Goal: Check status: Check status

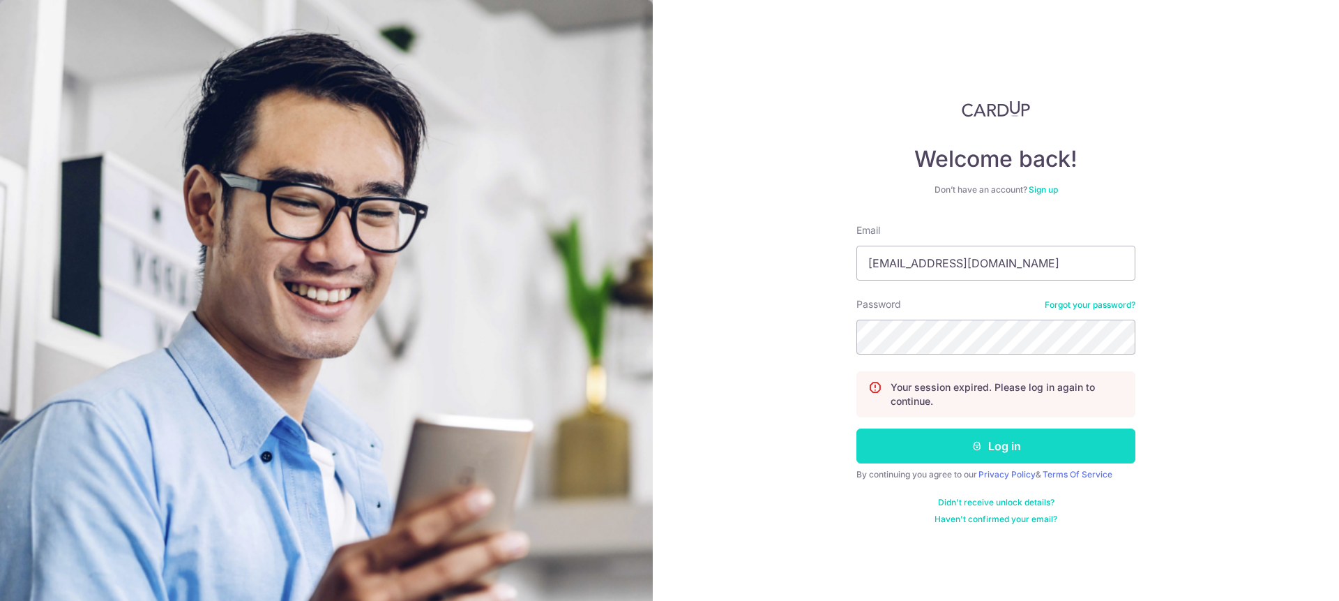
click at [1083, 462] on button "Log in" at bounding box center [996, 445] width 279 height 35
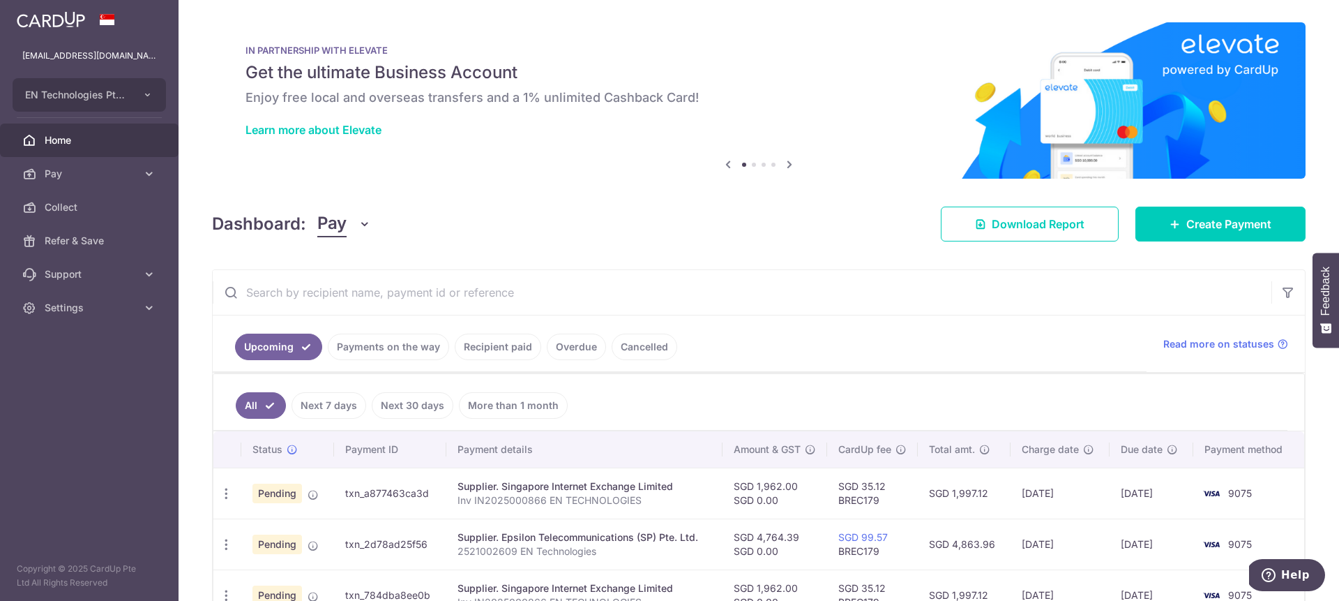
click at [420, 359] on link "Payments on the way" at bounding box center [388, 346] width 121 height 27
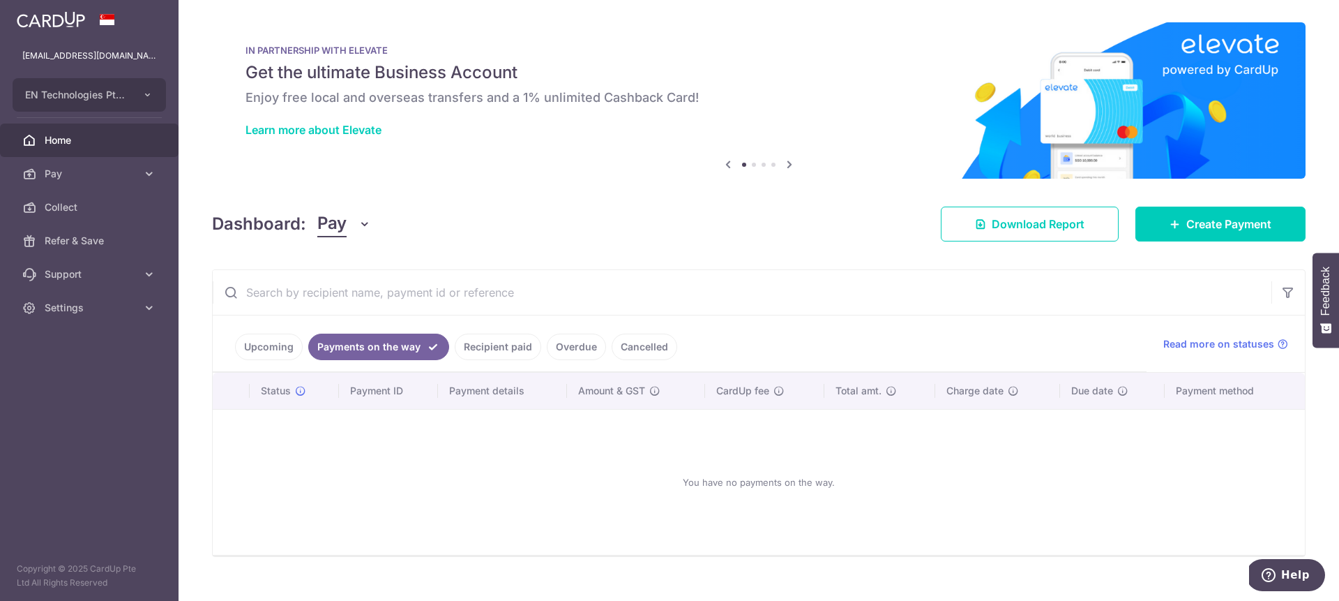
click at [514, 352] on link "Recipient paid" at bounding box center [498, 346] width 87 height 27
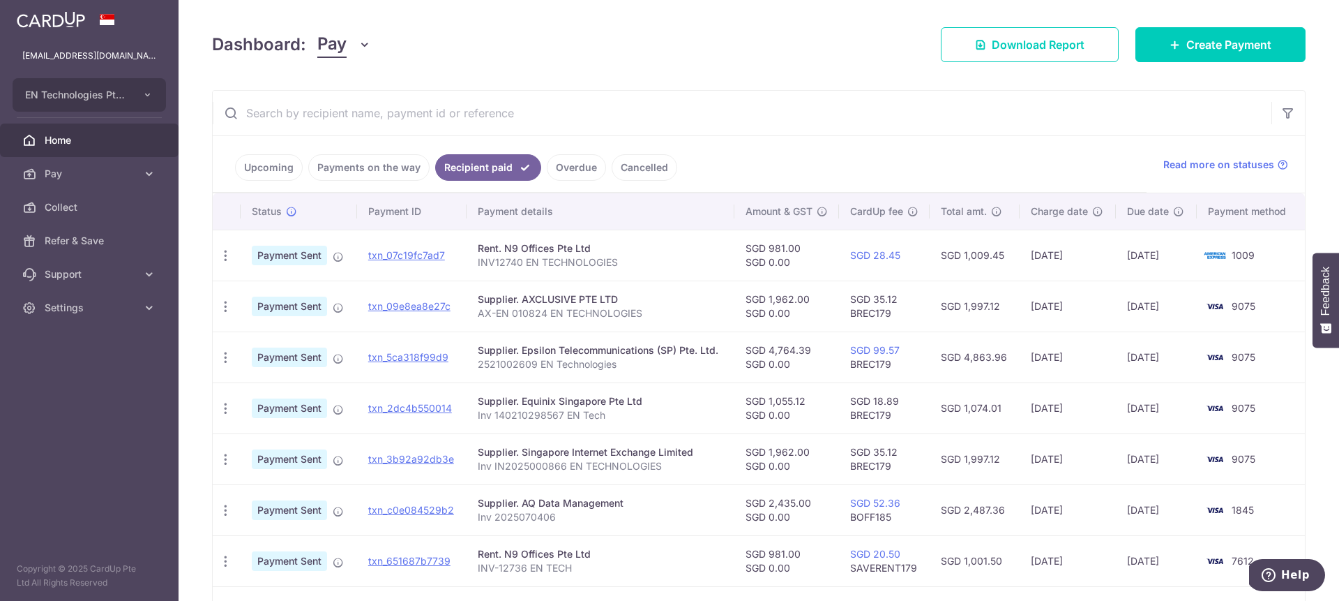
scroll to position [163, 0]
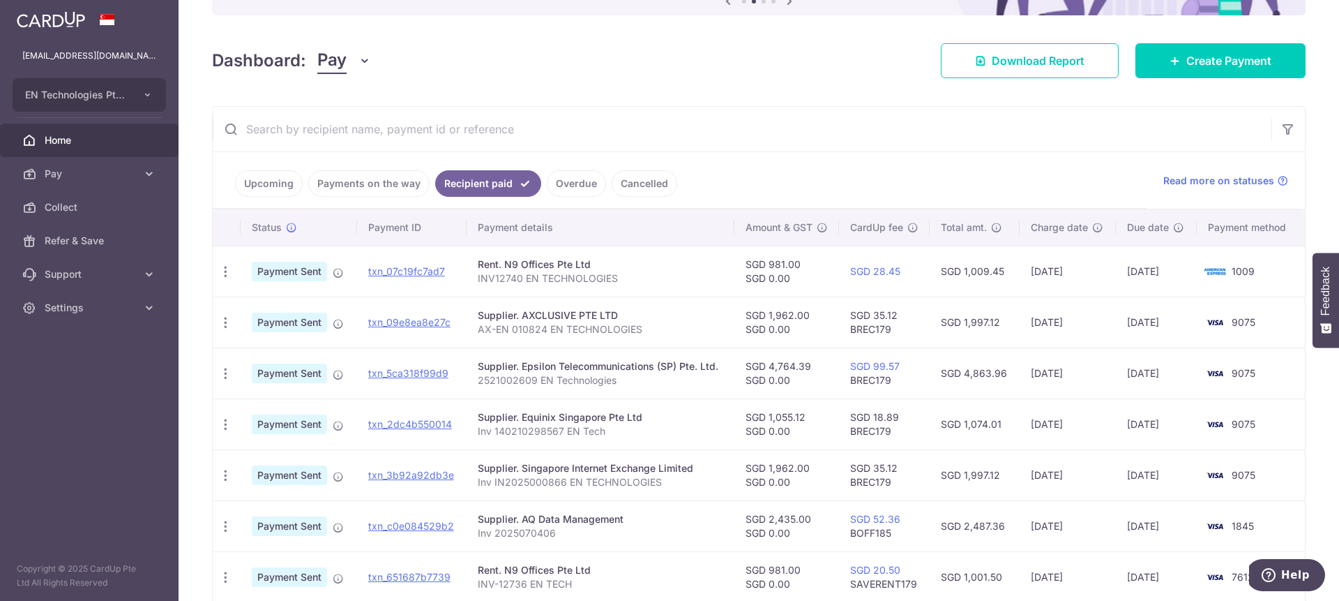
drag, startPoint x: 722, startPoint y: 368, endPoint x: 524, endPoint y: 368, distance: 198.1
click at [524, 368] on td "Supplier. Epsilon Telecommunications (SP) Pte. Ltd. 2521002609 EN Technologies" at bounding box center [600, 372] width 267 height 51
copy div "psilon Telecommunications (SP) Pte. Ltd."
click at [439, 126] on input "text" at bounding box center [742, 129] width 1059 height 45
paste input "psilon Telecommunications (SP) Pte. Ltd."
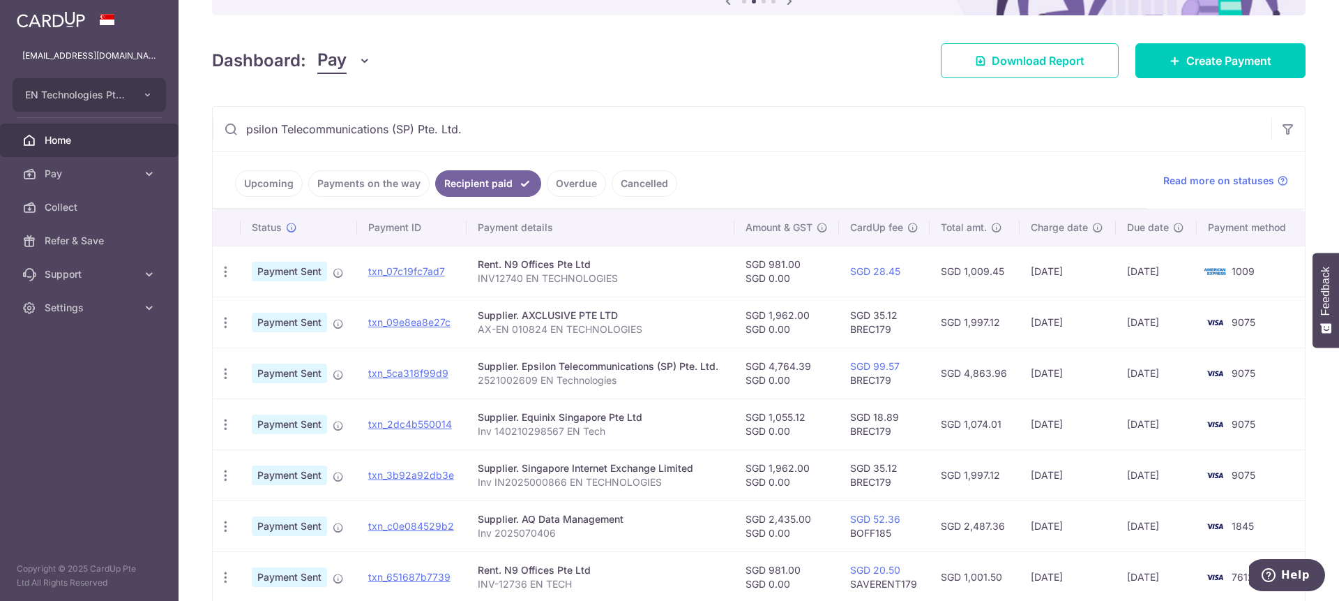
scroll to position [0, 0]
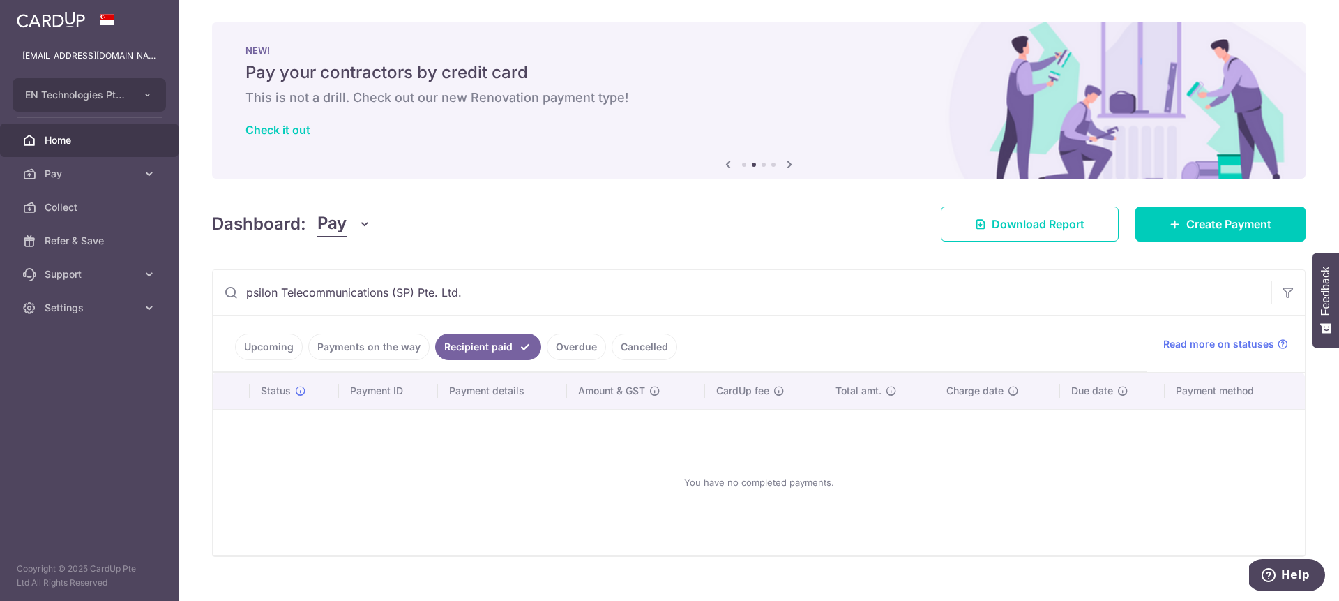
click at [242, 294] on input "psilon Telecommunications (SP) Pte. Ltd." at bounding box center [742, 292] width 1059 height 45
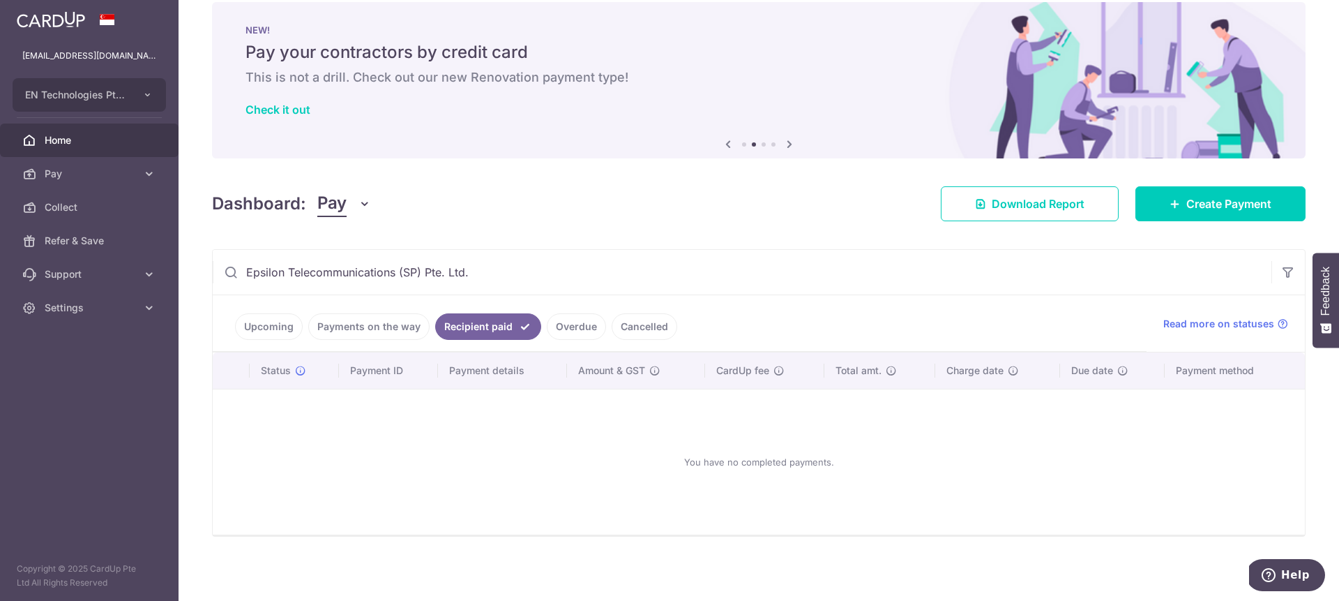
scroll to position [22, 0]
click at [509, 257] on input "Epsilon Telecommunications (SP) Pte. Ltd." at bounding box center [742, 270] width 1059 height 45
drag, startPoint x: 398, startPoint y: 270, endPoint x: 792, endPoint y: 262, distance: 394.2
click at [779, 281] on input "Epsilon Telecommunications (SP) Pte. Ltd." at bounding box center [742, 270] width 1059 height 45
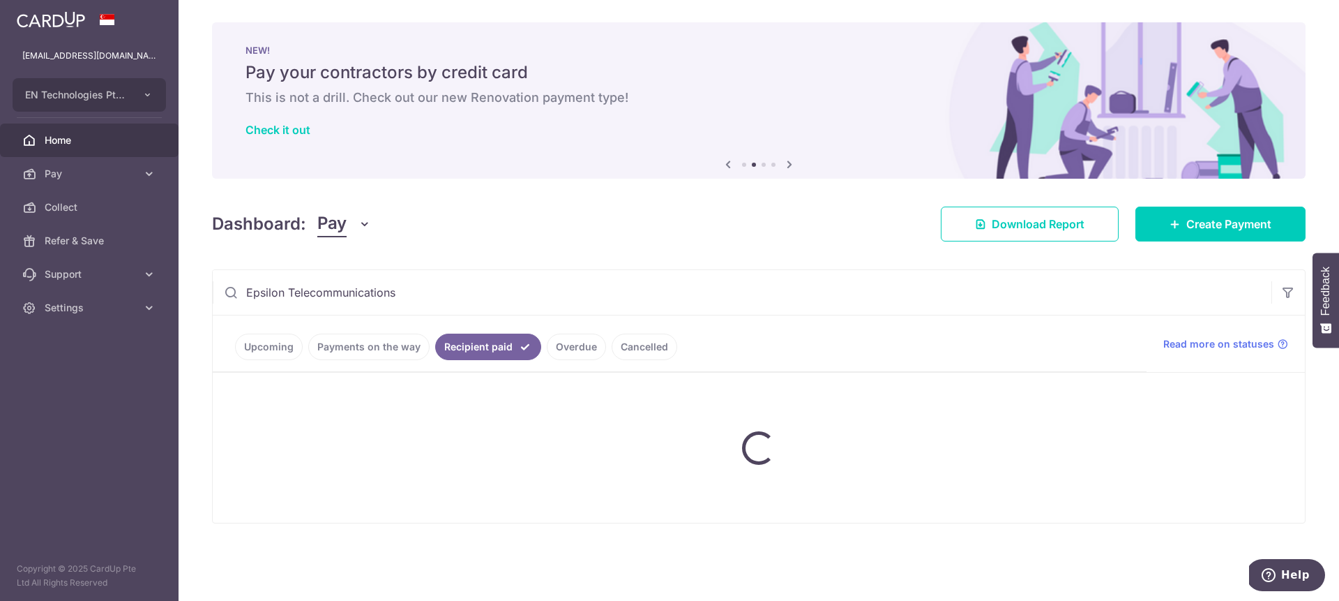
type input "Epsilon Telecommunications"
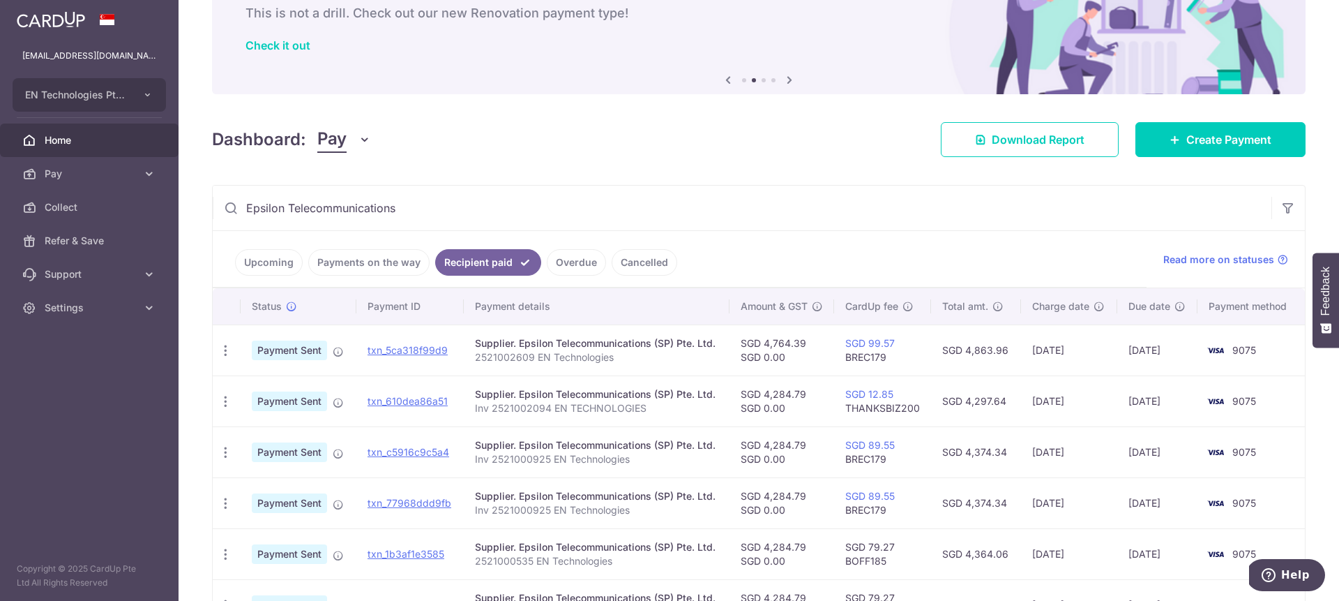
scroll to position [138, 0]
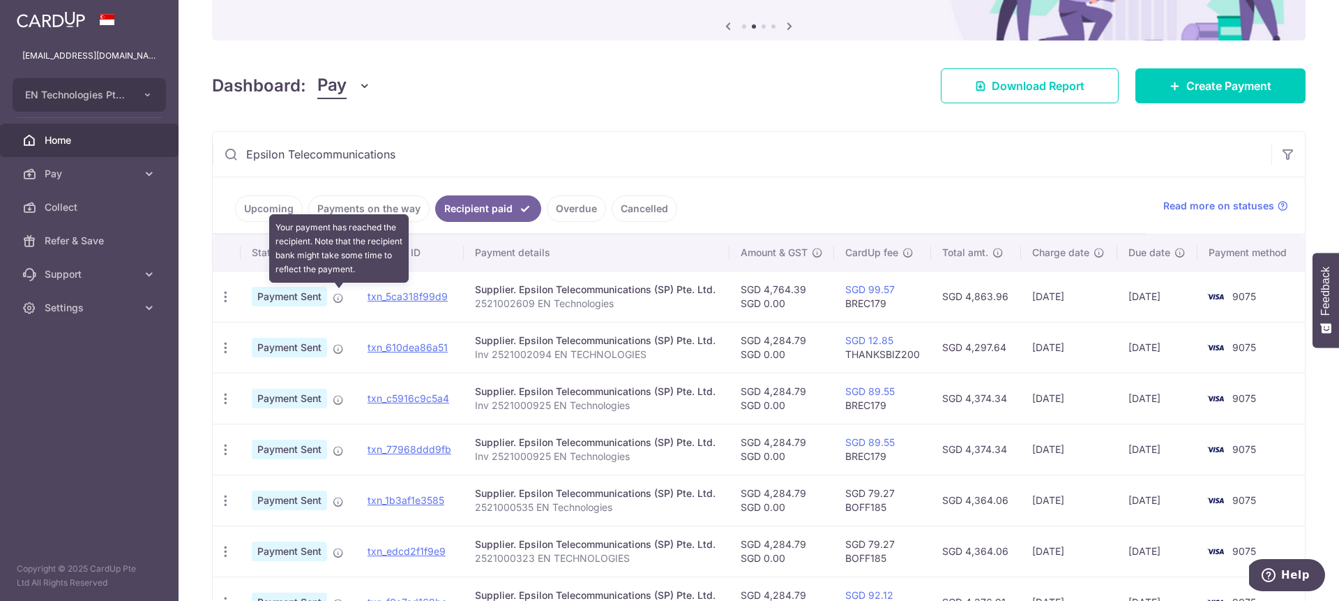
click at [337, 296] on icon at bounding box center [338, 297] width 11 height 11
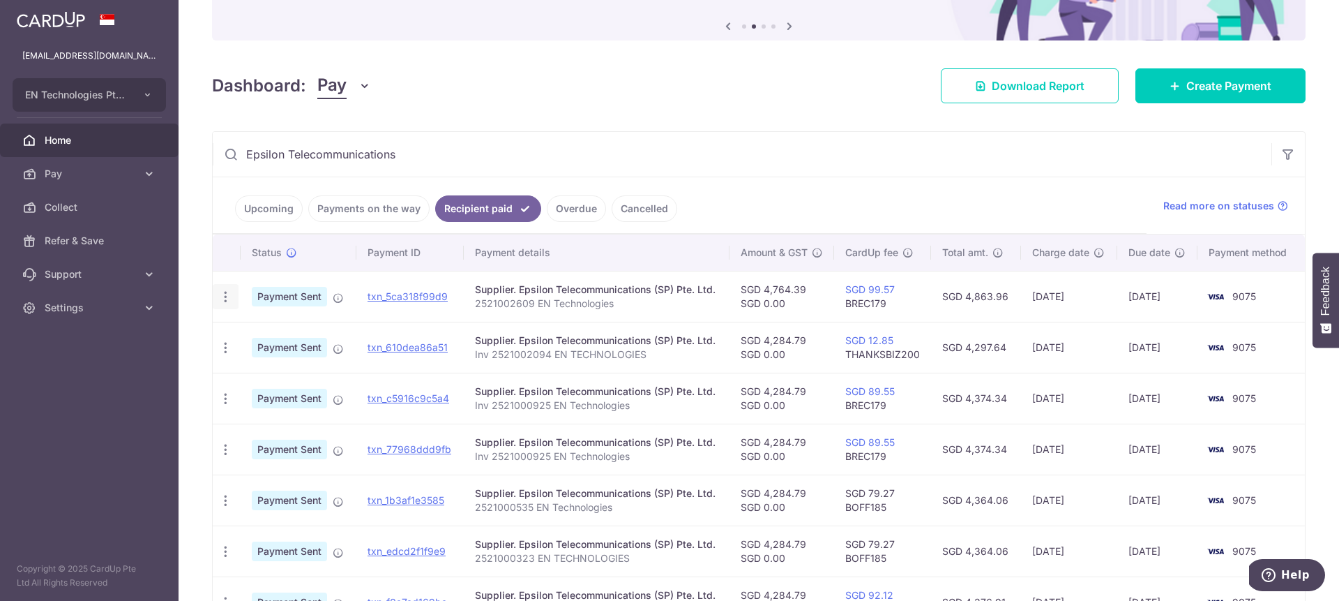
click at [222, 294] on icon "button" at bounding box center [225, 297] width 15 height 15
click at [288, 332] on span "PDF Receipt" at bounding box center [300, 335] width 95 height 14
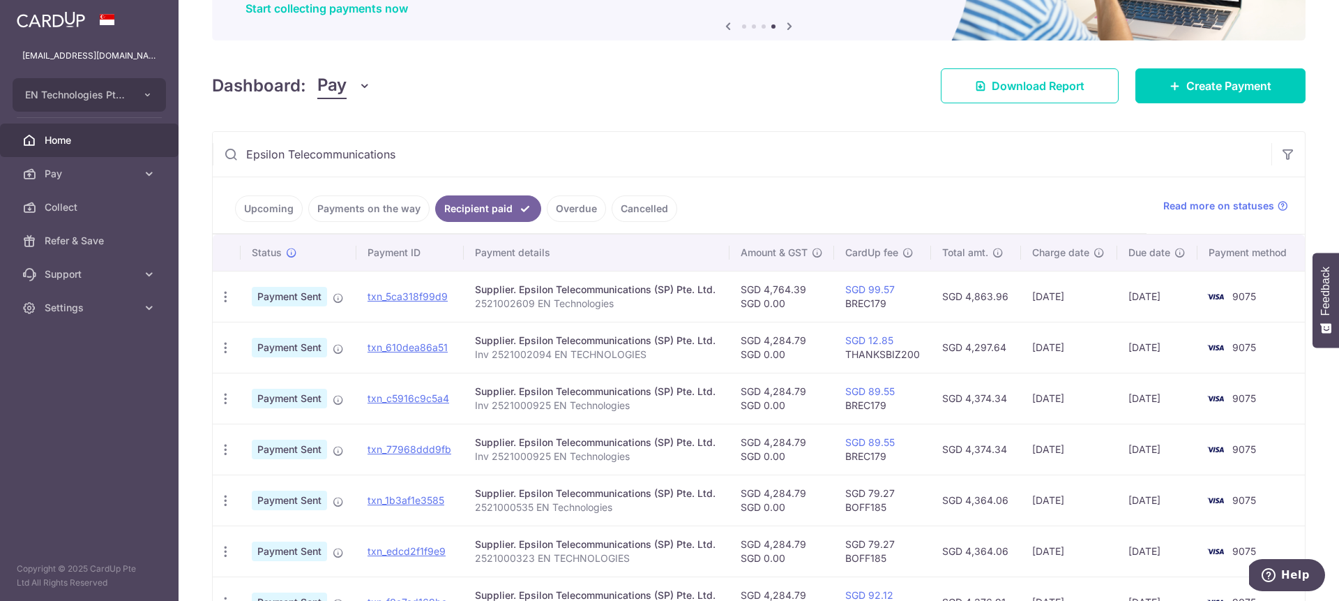
click at [510, 306] on p "2521002609 EN Technologies" at bounding box center [597, 303] width 244 height 14
copy p "2521002609"
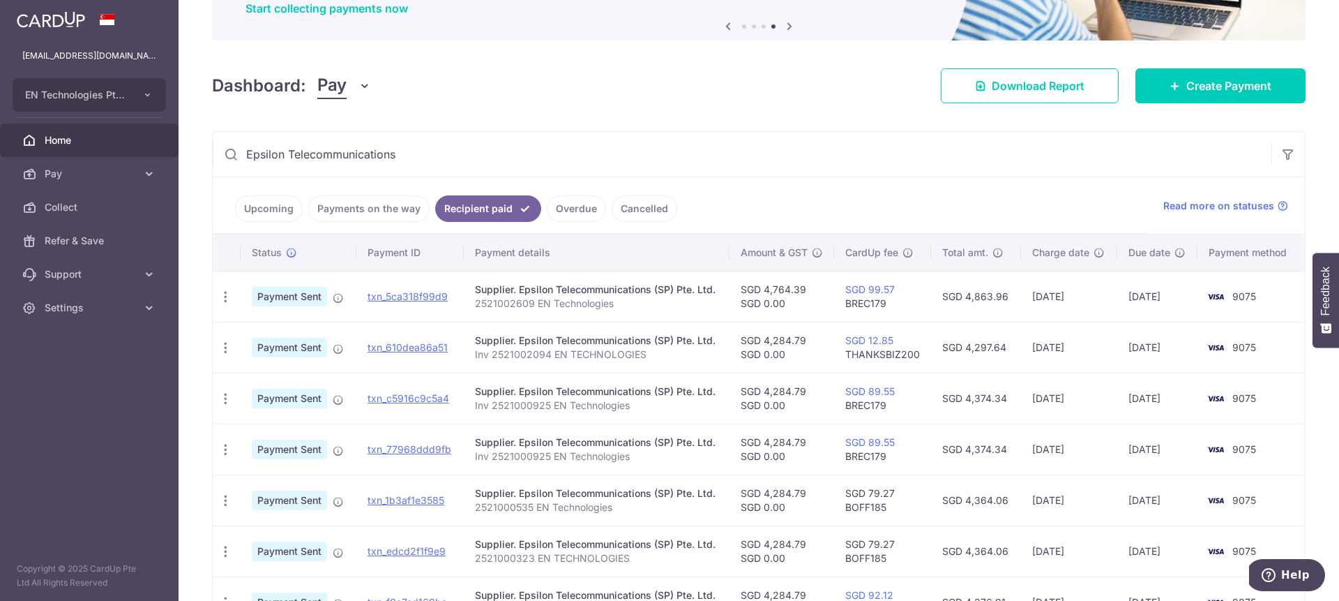
drag, startPoint x: 659, startPoint y: 294, endPoint x: 667, endPoint y: 292, distance: 8.0
click at [668, 290] on div "Supplier. Epsilon Telecommunications (SP) Pte. Ltd." at bounding box center [597, 290] width 244 height 14
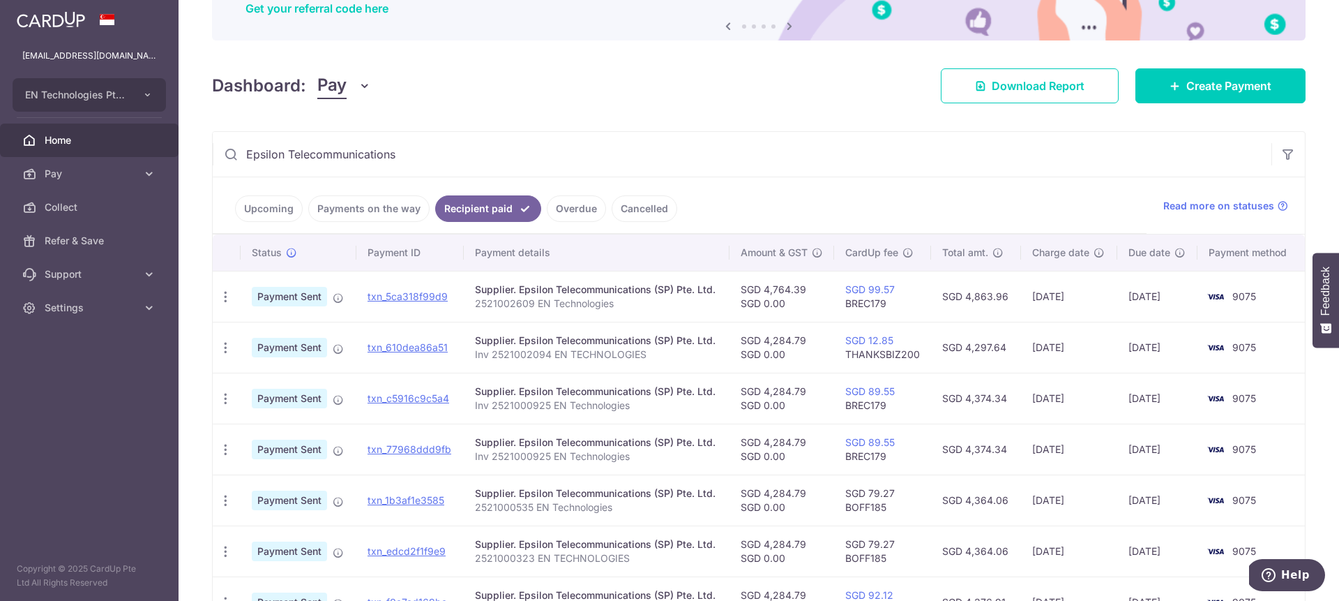
click at [512, 306] on p "2521002609 EN Technologies" at bounding box center [597, 303] width 244 height 14
copy p "2521002609"
click at [519, 304] on p "2521002609 EN Technologies" at bounding box center [597, 303] width 244 height 14
